Goal: Task Accomplishment & Management: Manage account settings

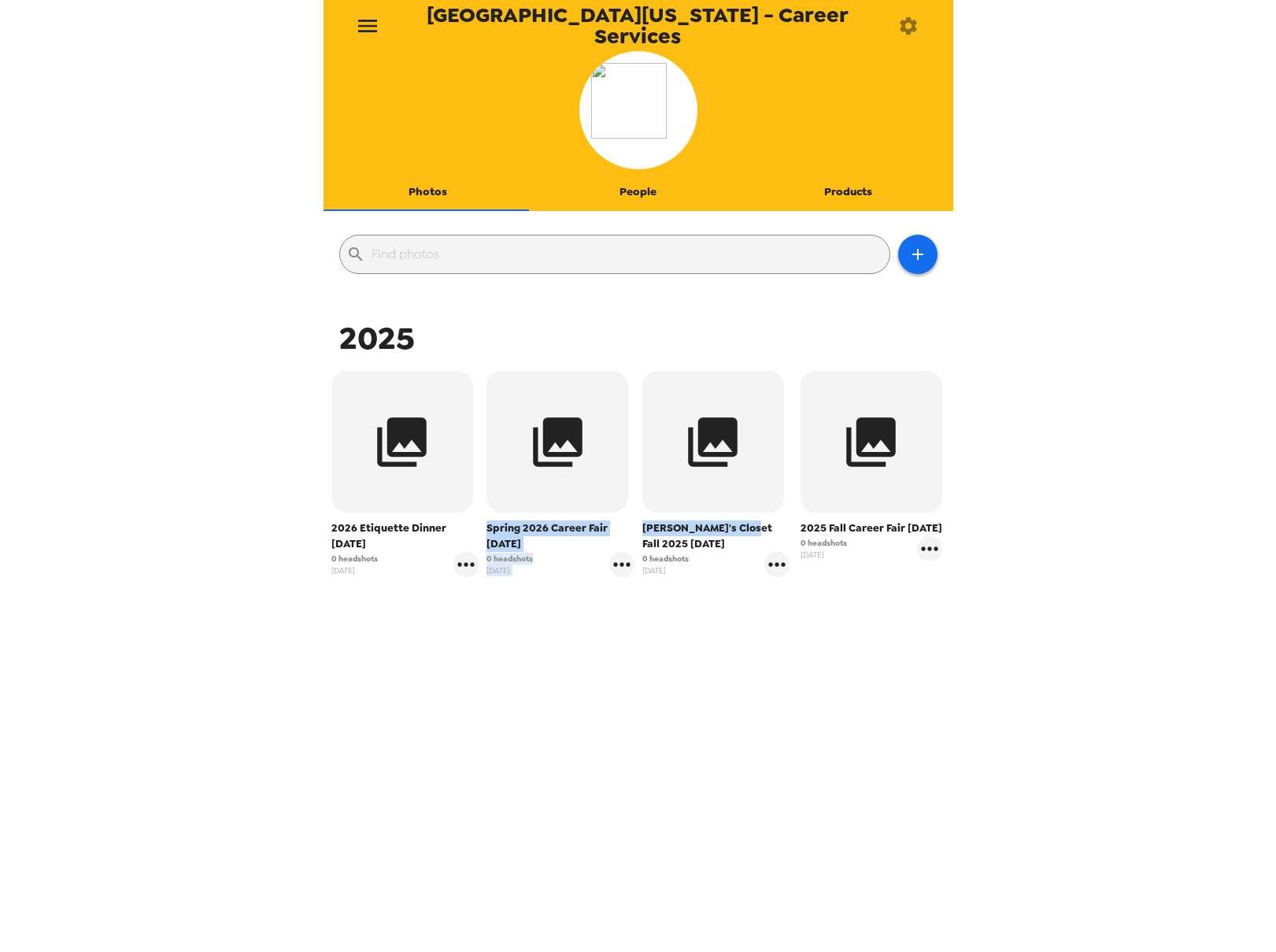
drag, startPoint x: 450, startPoint y: 579, endPoint x: 730, endPoint y: 526, distance: 285.0
click at [730, 526] on div "2025 2026 Etiquette Dinner [DATE] 0 headshots [DATE] Spring 2026 Career Fair [D…" at bounding box center [638, 524] width 622 height 414
click at [755, 679] on div "2025 2026 Etiquette Dinner [DATE] 0 headshots [DATE] Spring 2026 Career Fair [D…" at bounding box center [638, 524] width 622 height 414
click at [855, 453] on icon "button" at bounding box center [871, 441] width 49 height 49
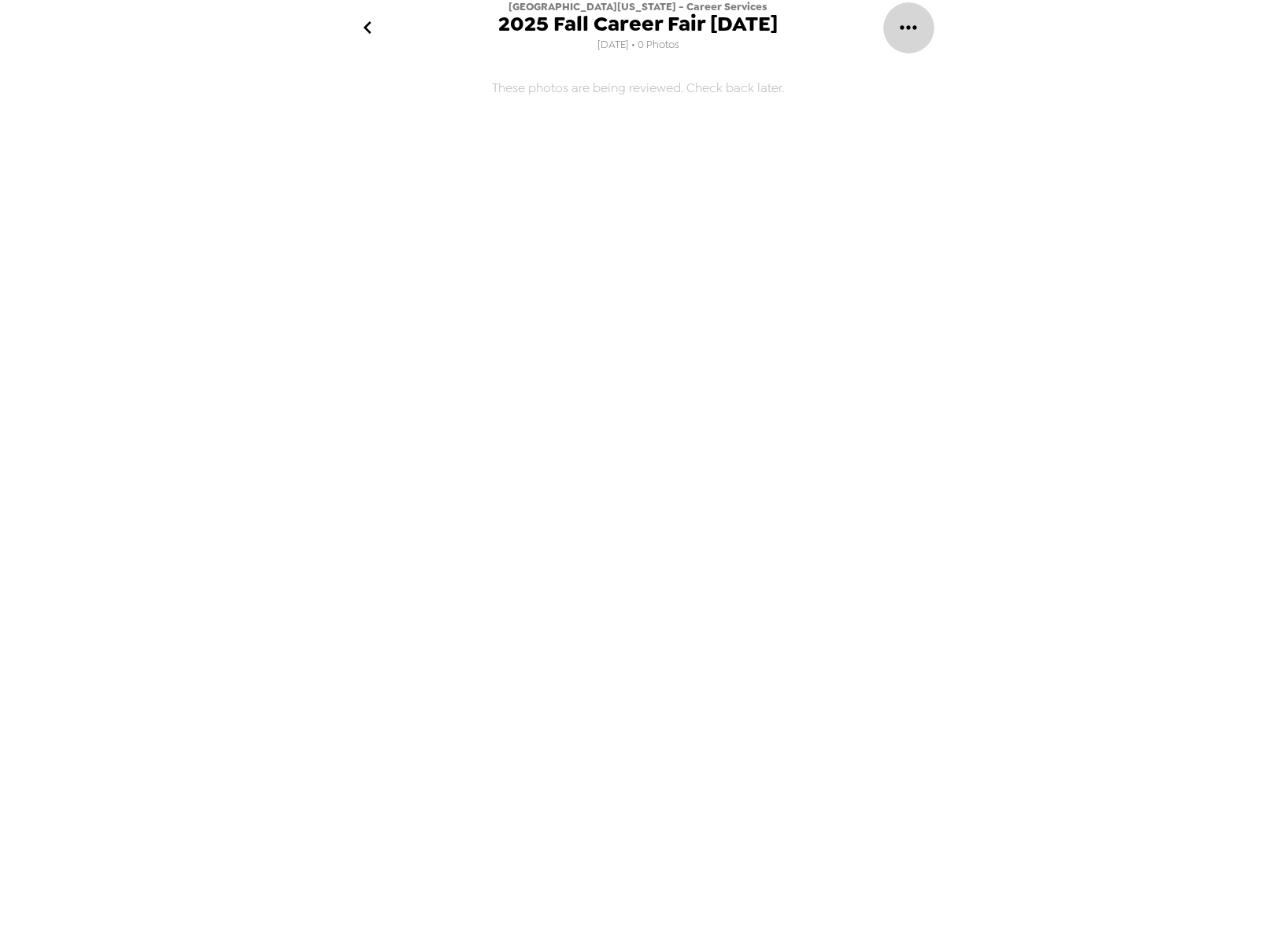
click at [900, 31] on icon "gallery menu" at bounding box center [909, 28] width 25 height 25
click at [909, 69] on icon at bounding box center [905, 74] width 14 height 14
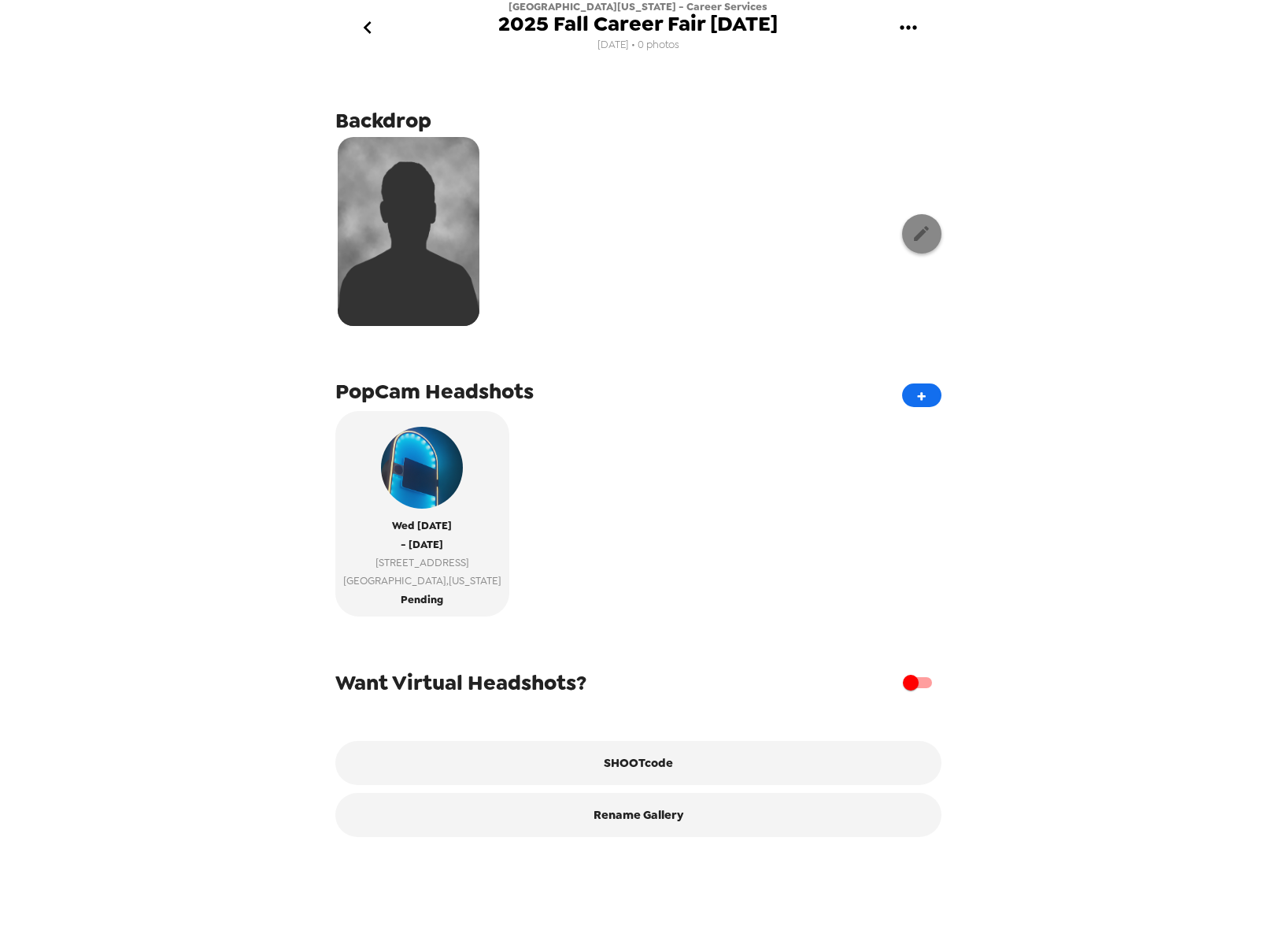
click at [912, 229] on icon "button" at bounding box center [922, 233] width 20 height 20
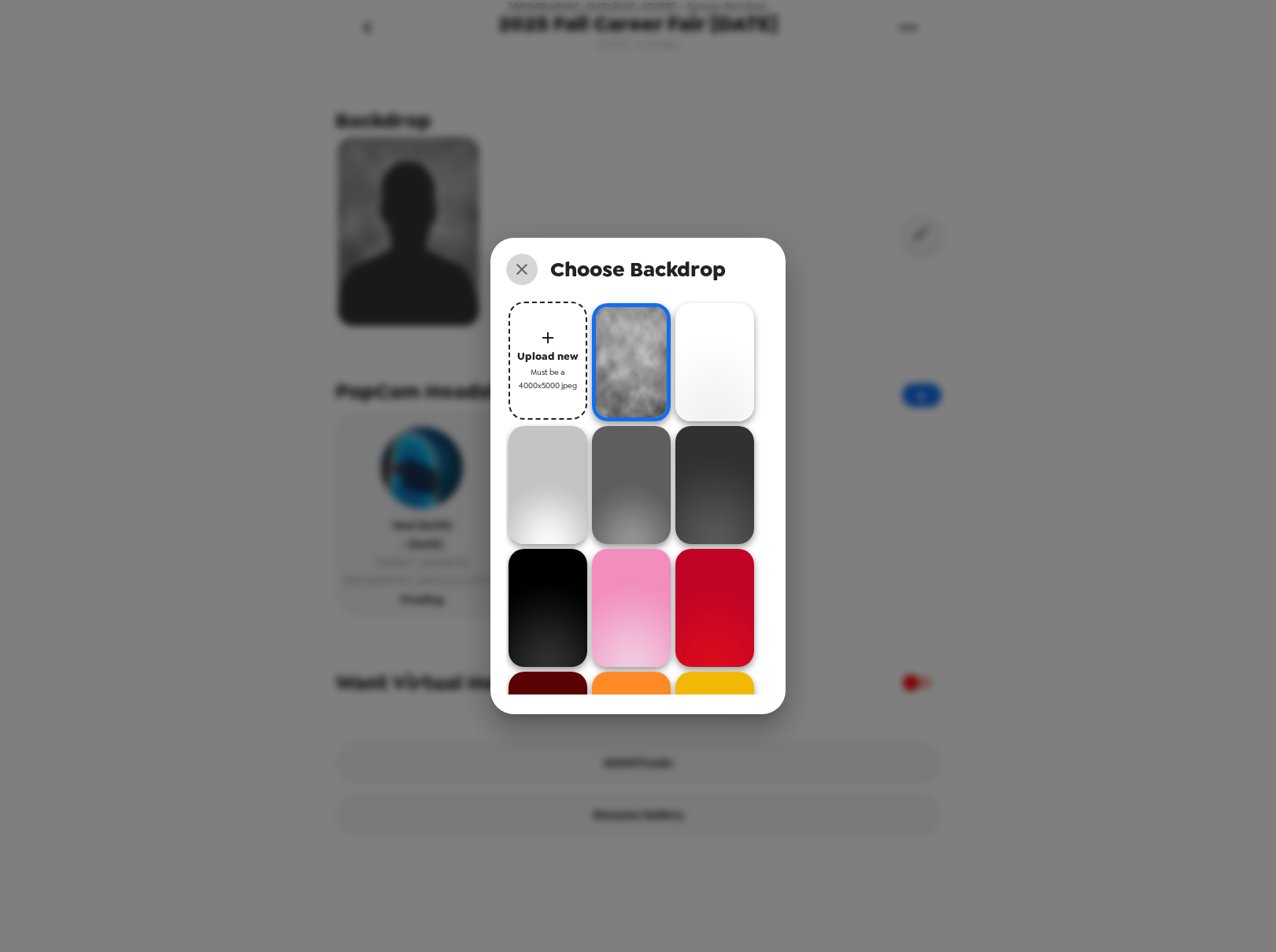
click at [523, 266] on icon "close" at bounding box center [521, 269] width 19 height 19
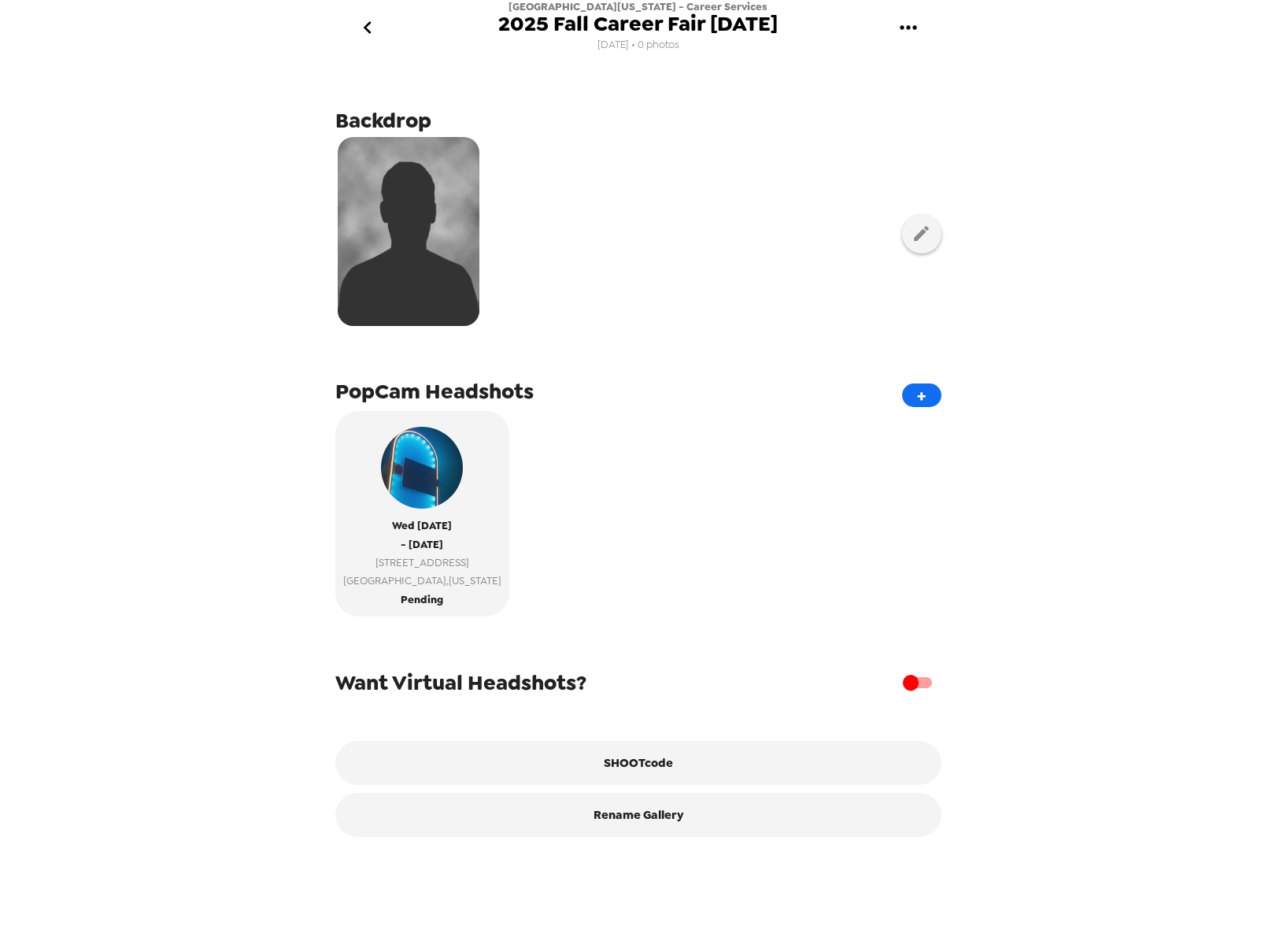
click at [371, 33] on icon "go back" at bounding box center [368, 28] width 25 height 25
